Goal: Task Accomplishment & Management: Use online tool/utility

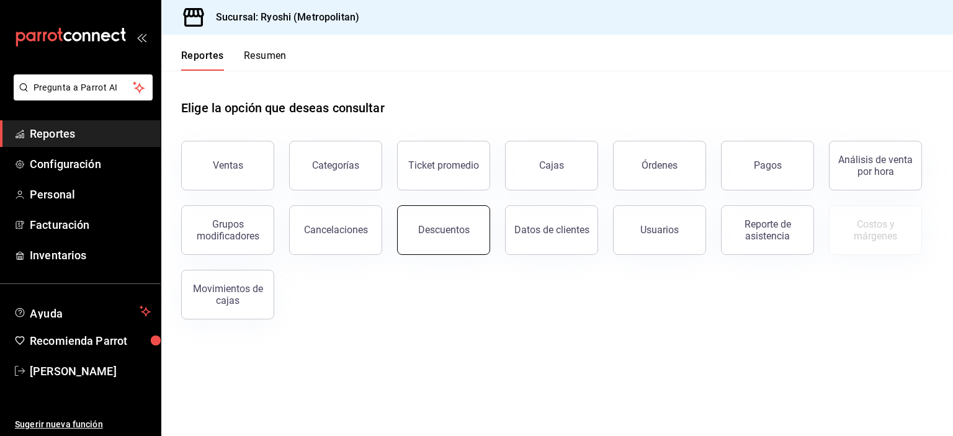
click at [428, 235] on div "Descuentos" at bounding box center [443, 230] width 51 height 12
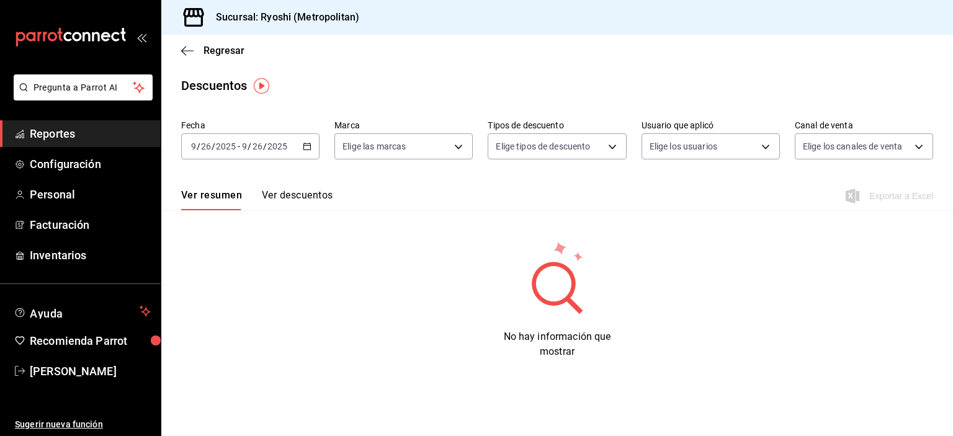
click at [308, 145] on icon "button" at bounding box center [307, 146] width 9 height 9
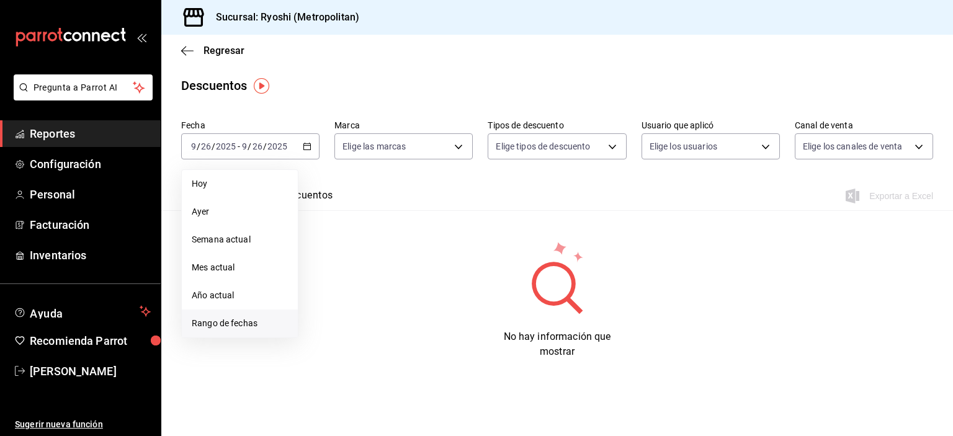
click at [252, 321] on span "Rango de fechas" at bounding box center [240, 323] width 96 height 13
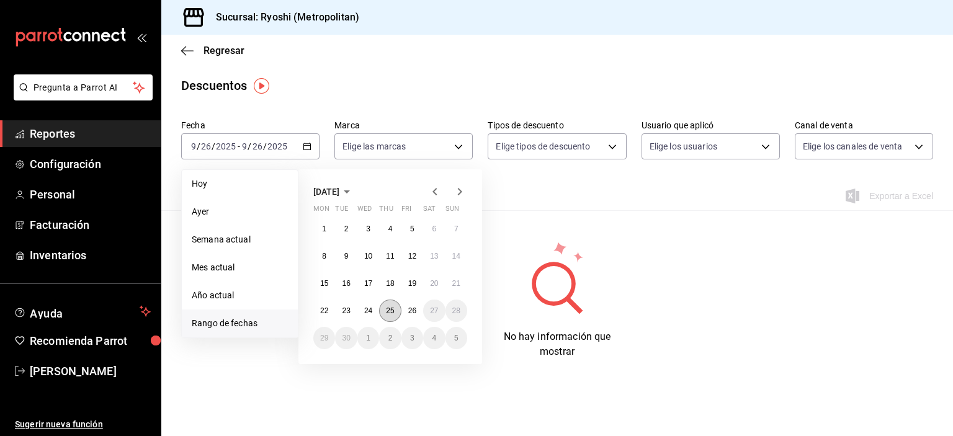
click at [391, 305] on button "25" at bounding box center [390, 311] width 22 height 22
click at [412, 312] on abbr "26" at bounding box center [412, 310] width 8 height 9
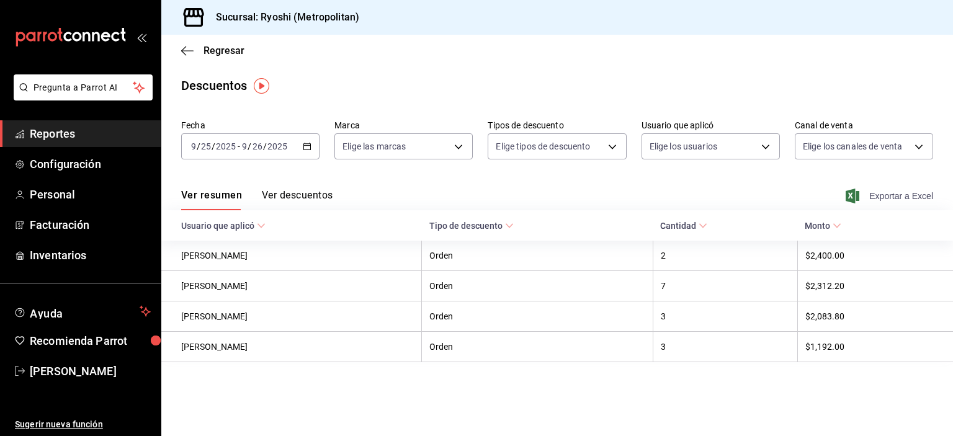
click at [870, 192] on span "Exportar a Excel" at bounding box center [890, 196] width 85 height 15
click at [67, 141] on span "Reportes" at bounding box center [90, 133] width 121 height 17
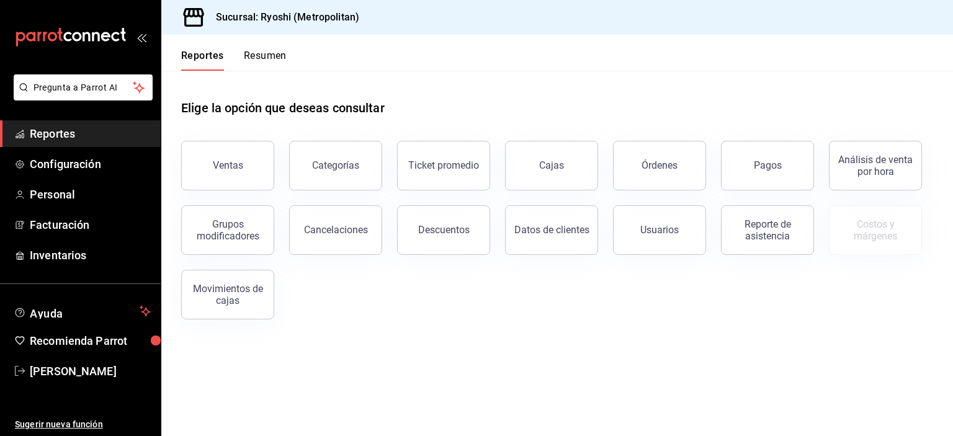
click at [230, 161] on div "Ventas" at bounding box center [228, 165] width 30 height 12
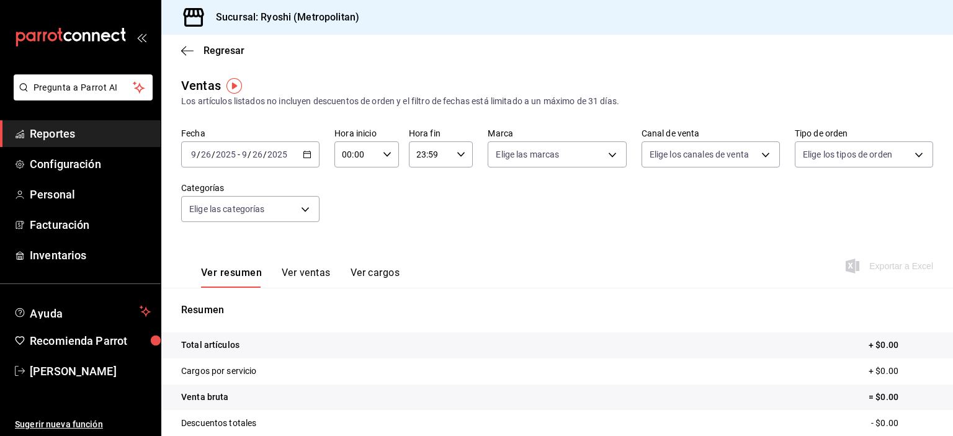
click at [344, 153] on input "00:00" at bounding box center [355, 154] width 43 height 25
click at [345, 239] on button "02" at bounding box center [348, 245] width 27 height 25
type input "02:00"
click at [416, 156] on div at bounding box center [476, 218] width 953 height 436
click at [416, 156] on input "23:59" at bounding box center [430, 154] width 43 height 25
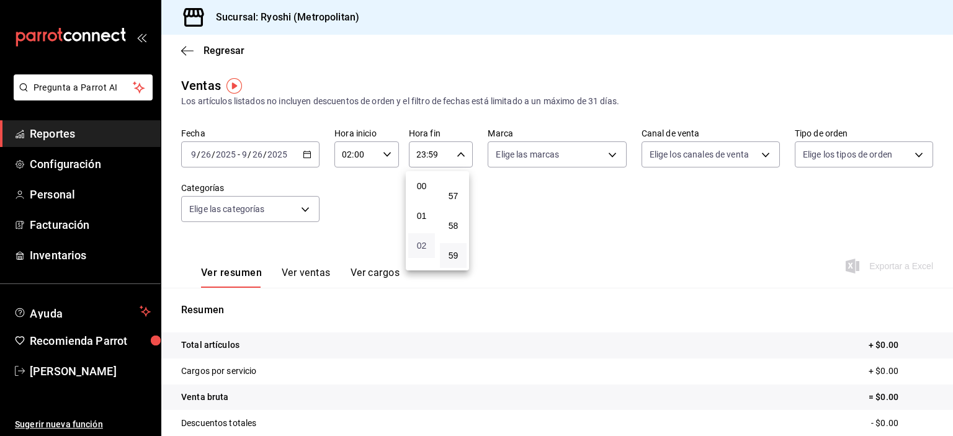
click at [423, 242] on span "02" at bounding box center [422, 246] width 12 height 10
type input "02:59"
click at [508, 197] on div at bounding box center [476, 218] width 953 height 436
click at [303, 155] on icon "button" at bounding box center [307, 154] width 9 height 9
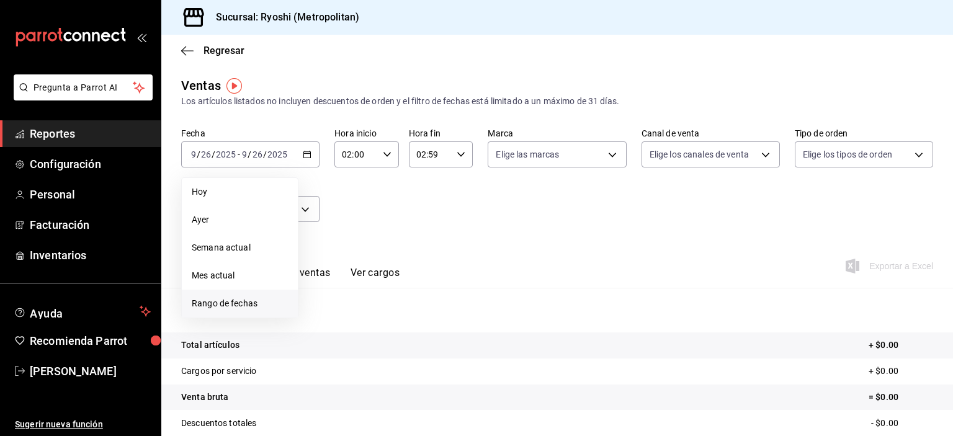
click at [262, 298] on span "Rango de fechas" at bounding box center [240, 303] width 96 height 13
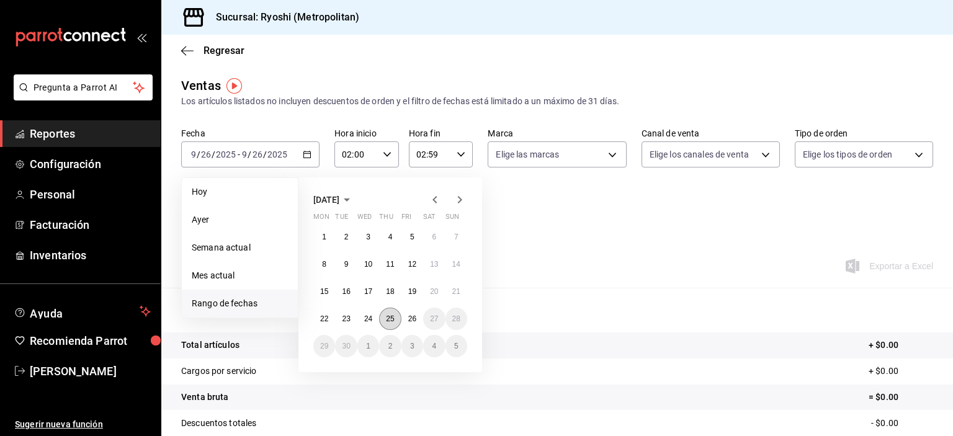
click at [390, 318] on abbr "25" at bounding box center [390, 319] width 8 height 9
click at [414, 313] on button "26" at bounding box center [412, 319] width 22 height 22
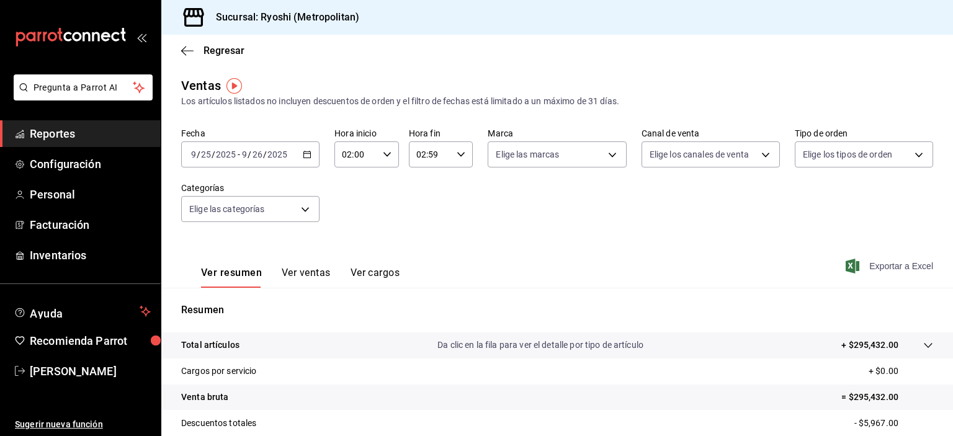
click at [880, 263] on span "Exportar a Excel" at bounding box center [890, 266] width 85 height 15
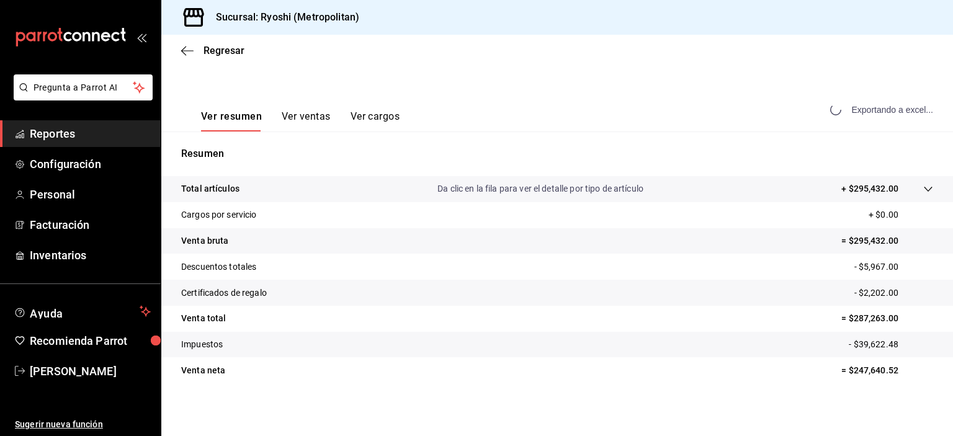
scroll to position [158, 0]
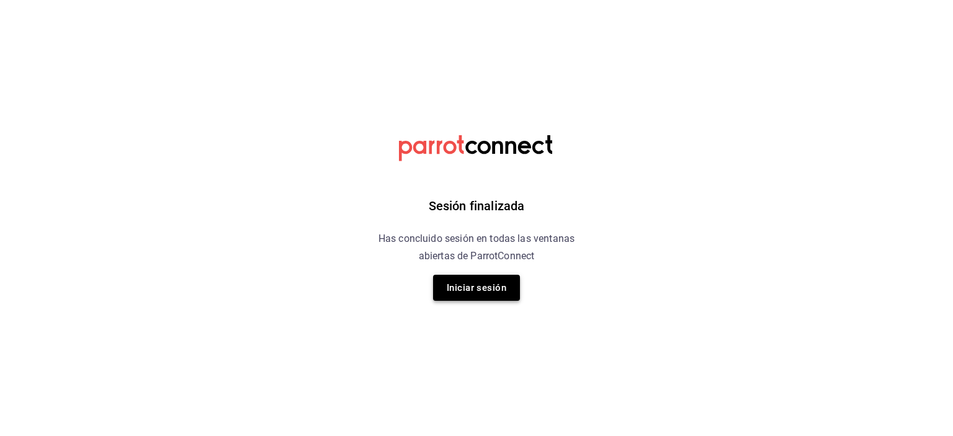
click at [460, 293] on button "Iniciar sesión" at bounding box center [476, 288] width 87 height 26
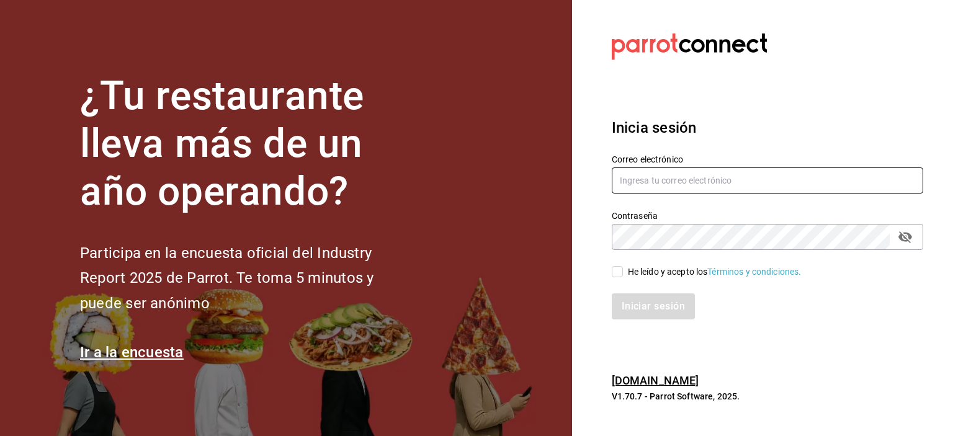
click at [651, 176] on input "text" at bounding box center [767, 181] width 311 height 26
type input "eriick1017@gmail.com"
click at [617, 270] on input "He leído y acepto los Términos y condiciones." at bounding box center [617, 271] width 11 height 11
checkbox input "true"
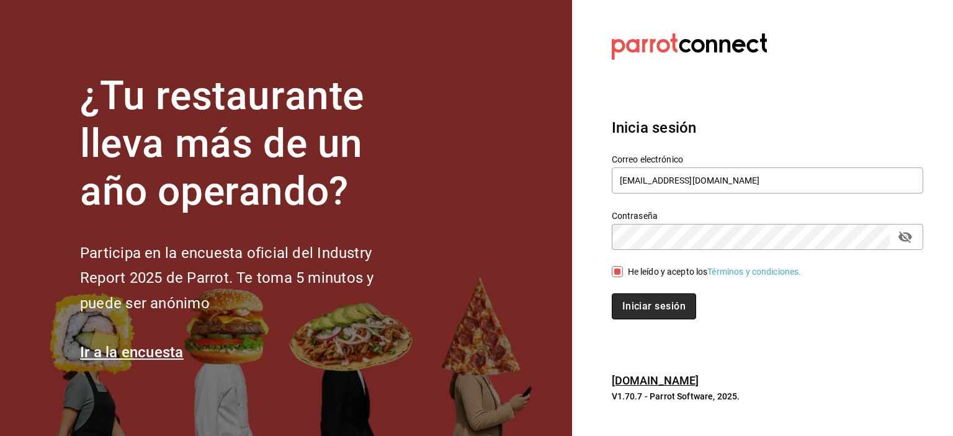
click at [635, 302] on button "Iniciar sesión" at bounding box center [654, 306] width 84 height 26
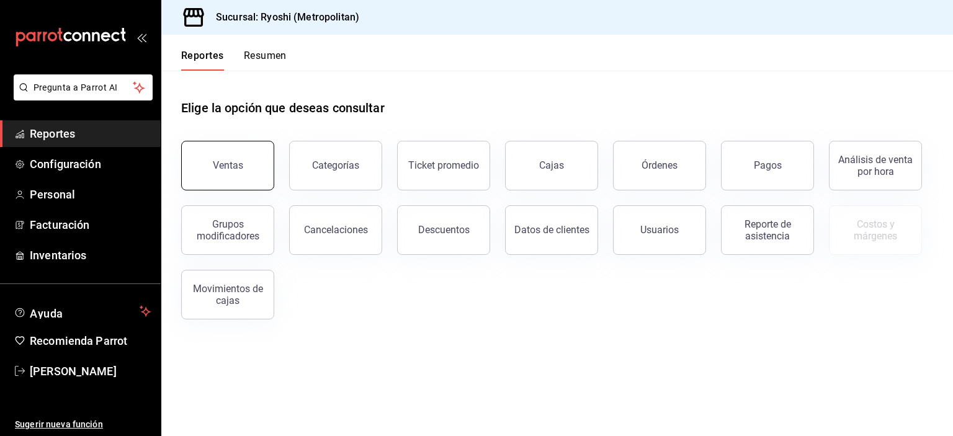
click at [228, 172] on button "Ventas" at bounding box center [227, 166] width 93 height 50
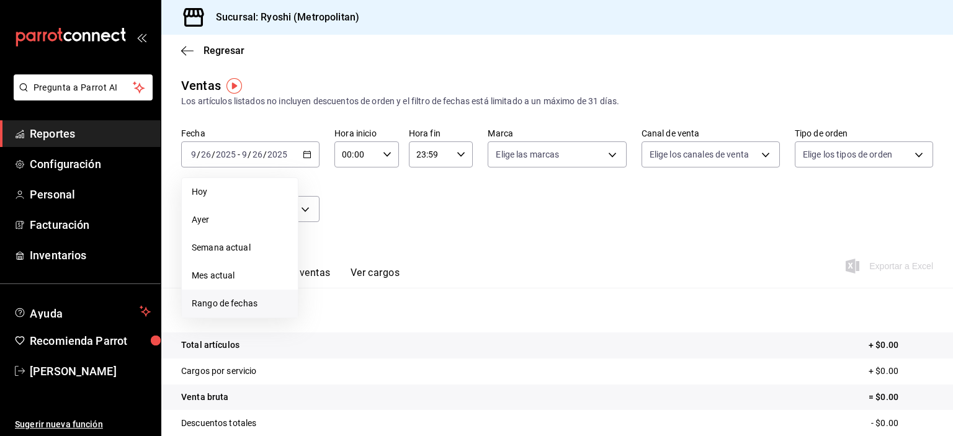
click at [251, 300] on span "Rango de fechas" at bounding box center [240, 303] width 96 height 13
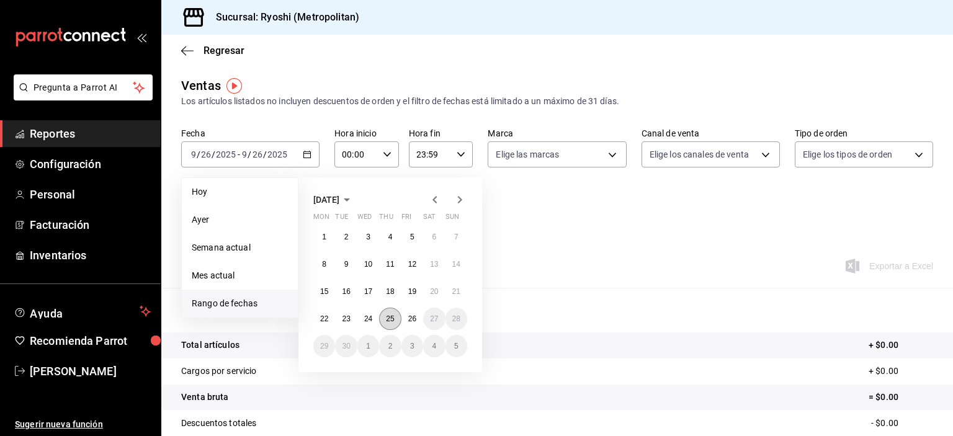
click at [390, 324] on button "25" at bounding box center [390, 319] width 22 height 22
click at [409, 320] on abbr "26" at bounding box center [412, 319] width 8 height 9
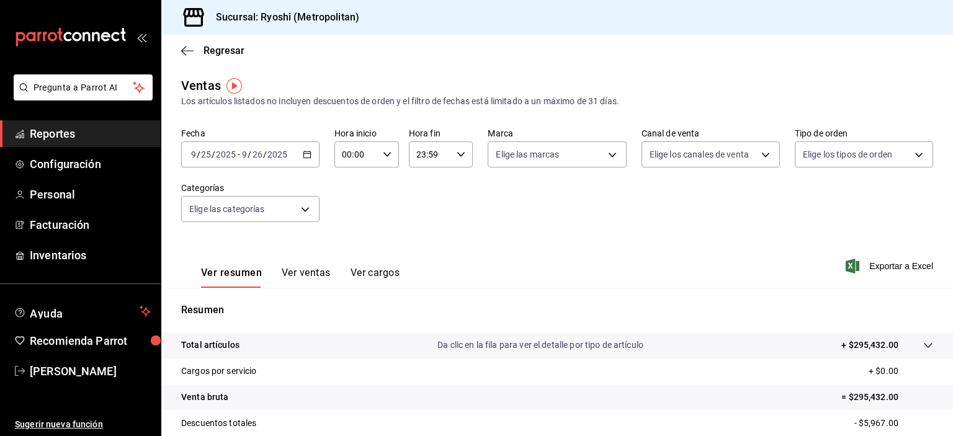
click at [348, 151] on input "00:00" at bounding box center [355, 154] width 43 height 25
click at [352, 249] on span "02" at bounding box center [348, 246] width 12 height 10
type input "02:00"
click at [418, 151] on div at bounding box center [476, 218] width 953 height 436
click at [418, 151] on input "23:59" at bounding box center [430, 154] width 43 height 25
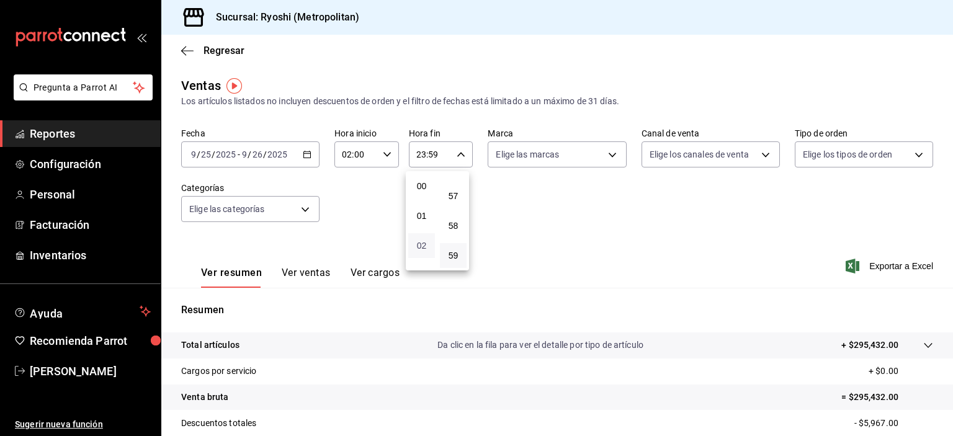
click at [422, 242] on span "02" at bounding box center [422, 246] width 12 height 10
type input "02:59"
click at [694, 235] on div at bounding box center [476, 218] width 953 height 436
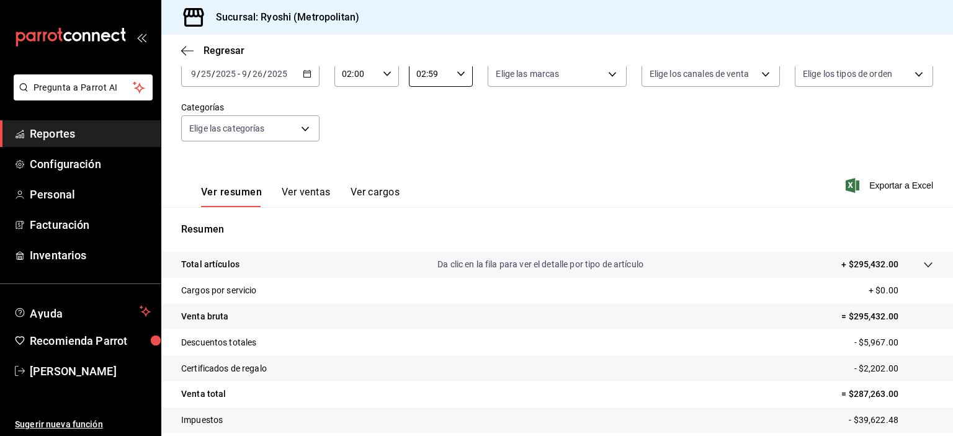
scroll to position [129, 0]
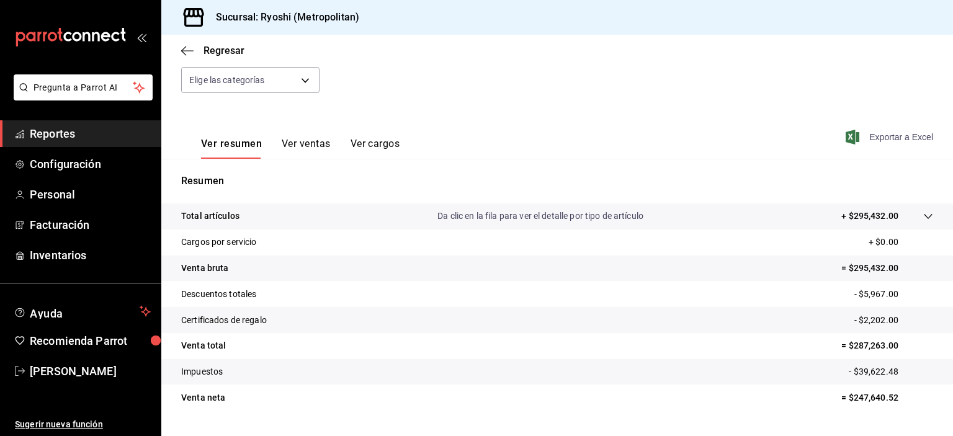
click at [890, 131] on span "Exportar a Excel" at bounding box center [890, 137] width 85 height 15
